Goal: Task Accomplishment & Management: Use online tool/utility

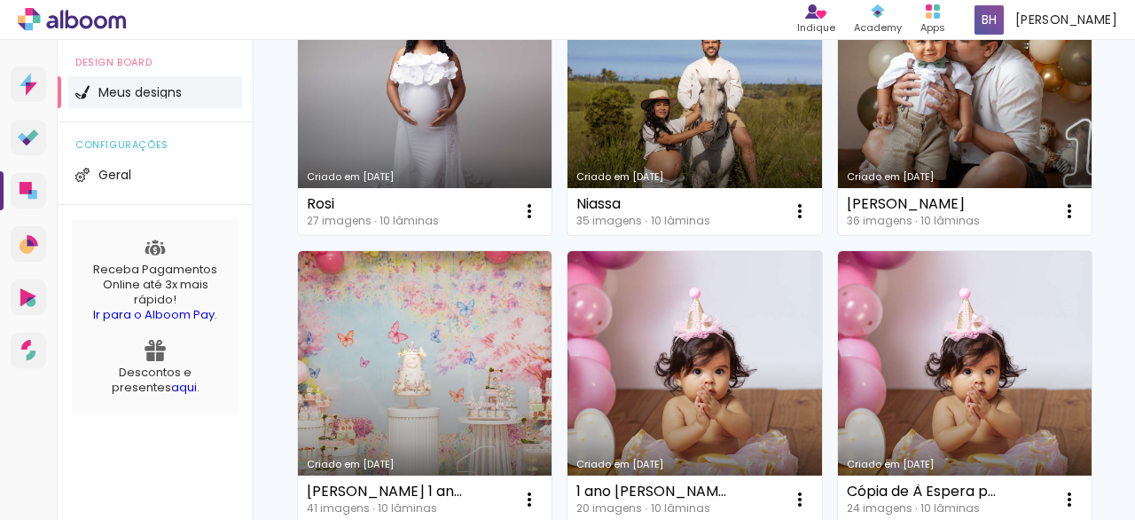
scroll to position [562, 0]
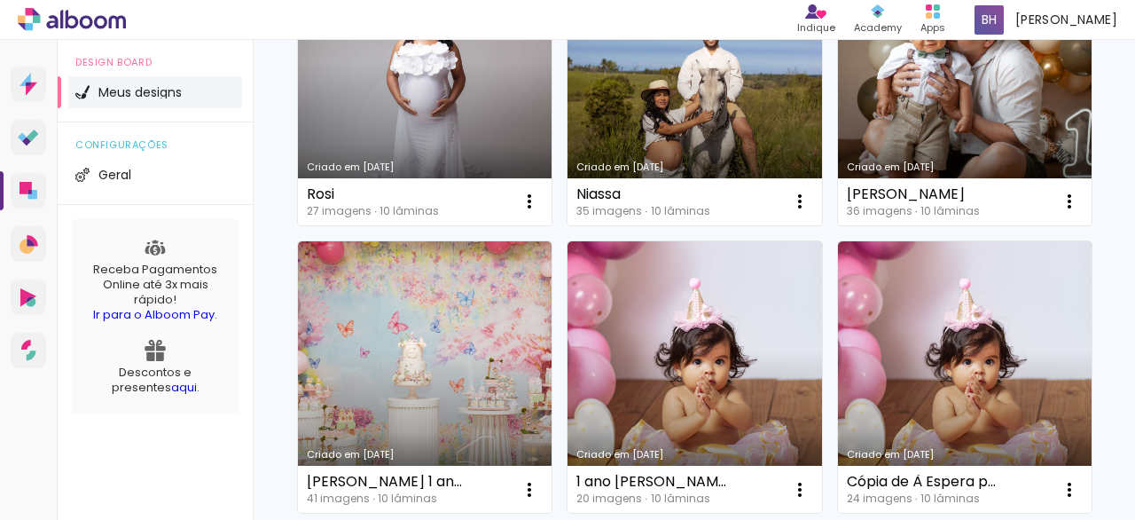
click at [838, 225] on link "Criado em [DATE]" at bounding box center [965, 89] width 254 height 272
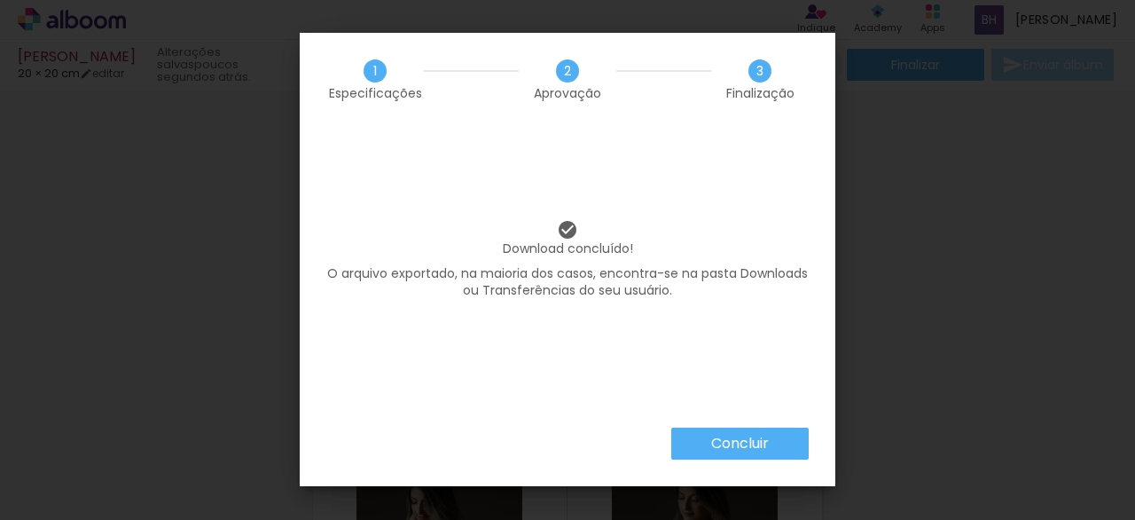
scroll to position [0, 2690]
click at [934, 215] on iron-overlay-backdrop at bounding box center [567, 260] width 1135 height 520
click at [791, 442] on paper-button "Concluir" at bounding box center [739, 443] width 137 height 32
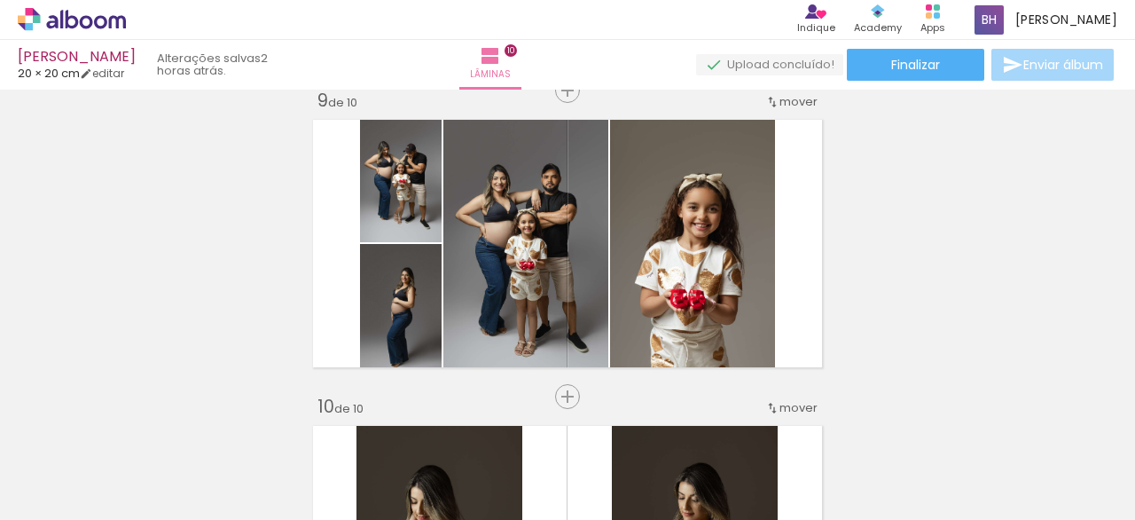
scroll to position [0, 2690]
